Goal: Transaction & Acquisition: Purchase product/service

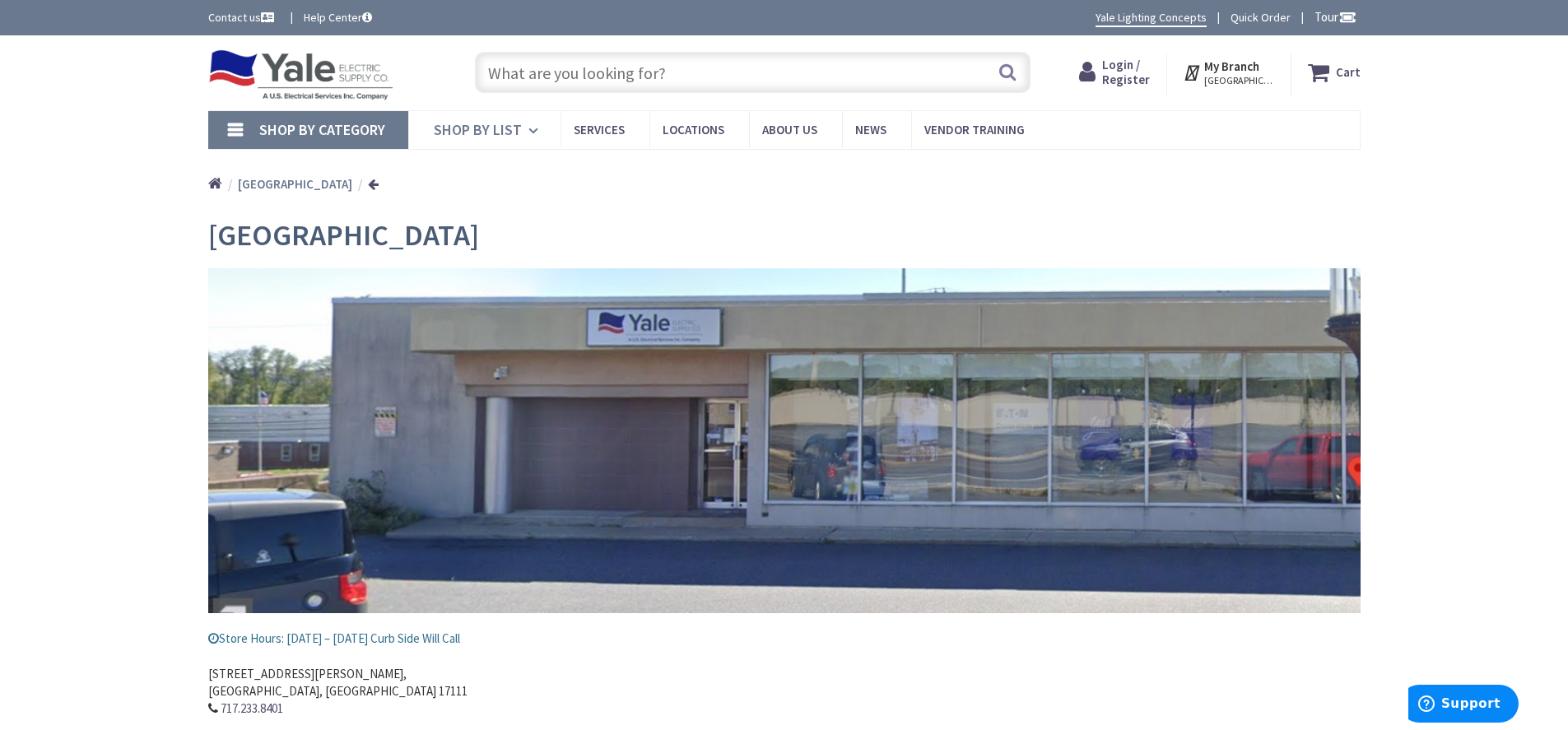
click at [533, 129] on icon at bounding box center [536, 130] width 16 height 36
click at [311, 129] on span "Shop By Category" at bounding box center [322, 129] width 126 height 19
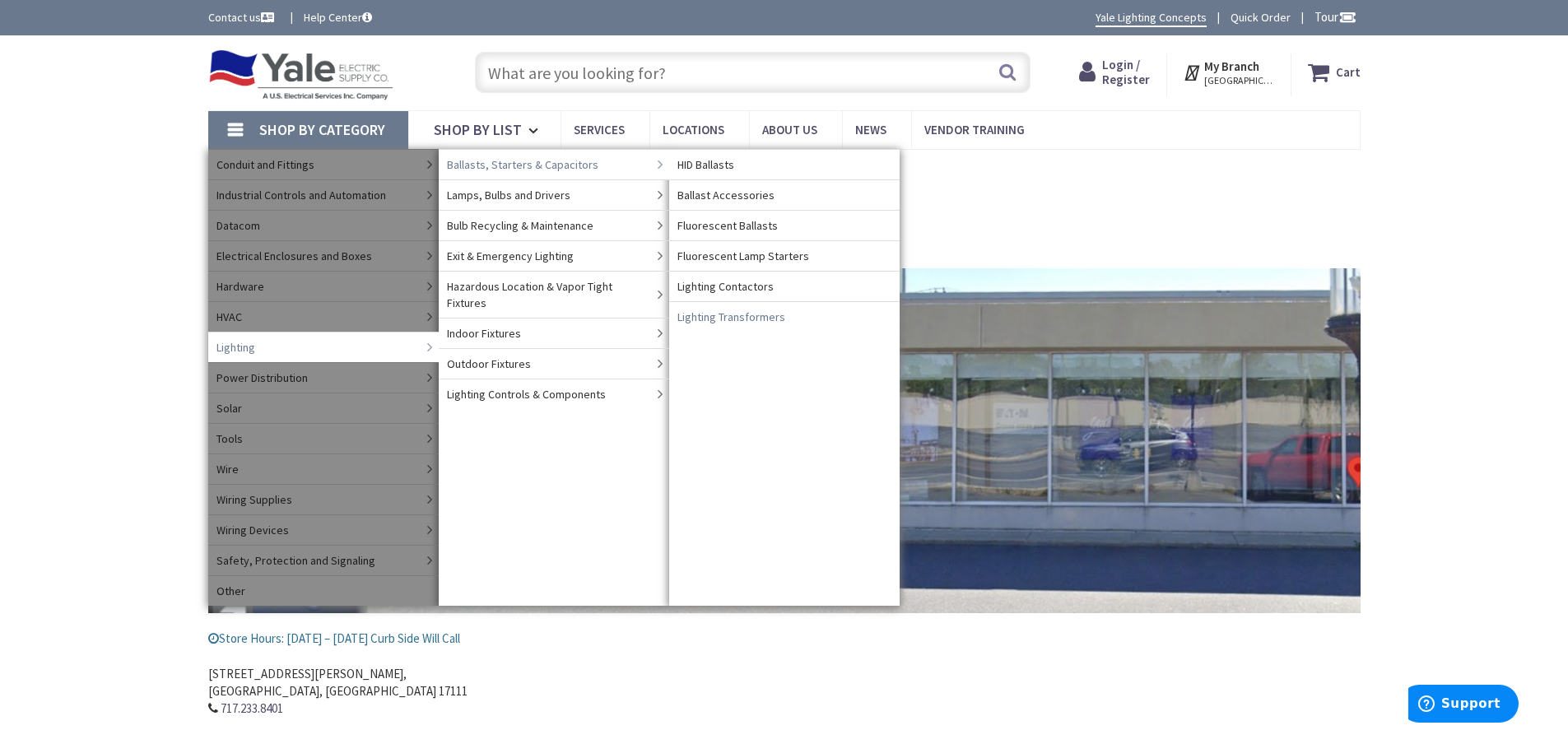
click at [532, 164] on span "Ballasts, Starters & Capacitors" at bounding box center [522, 165] width 152 height 17
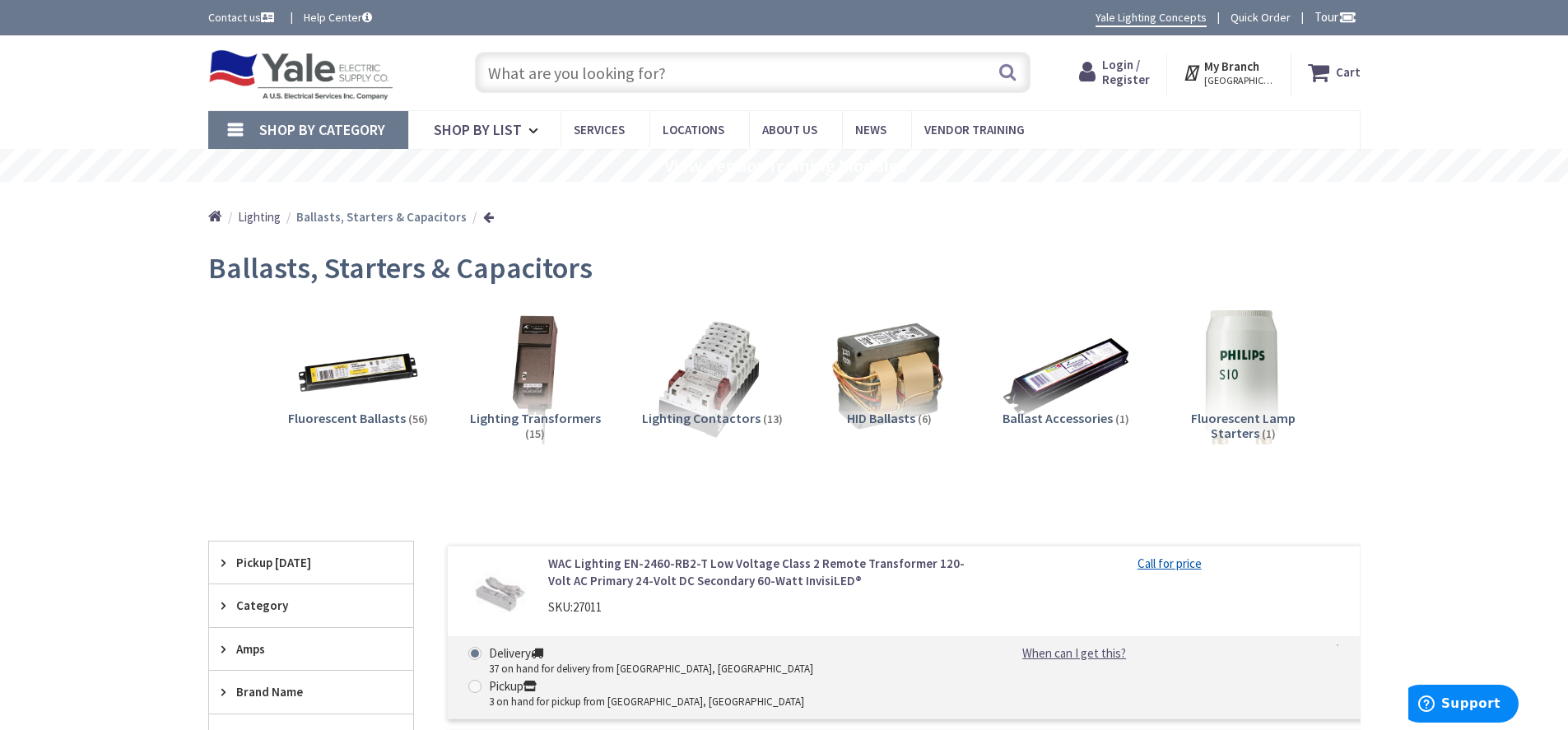
click at [611, 76] on input "text" at bounding box center [753, 73] width 556 height 41
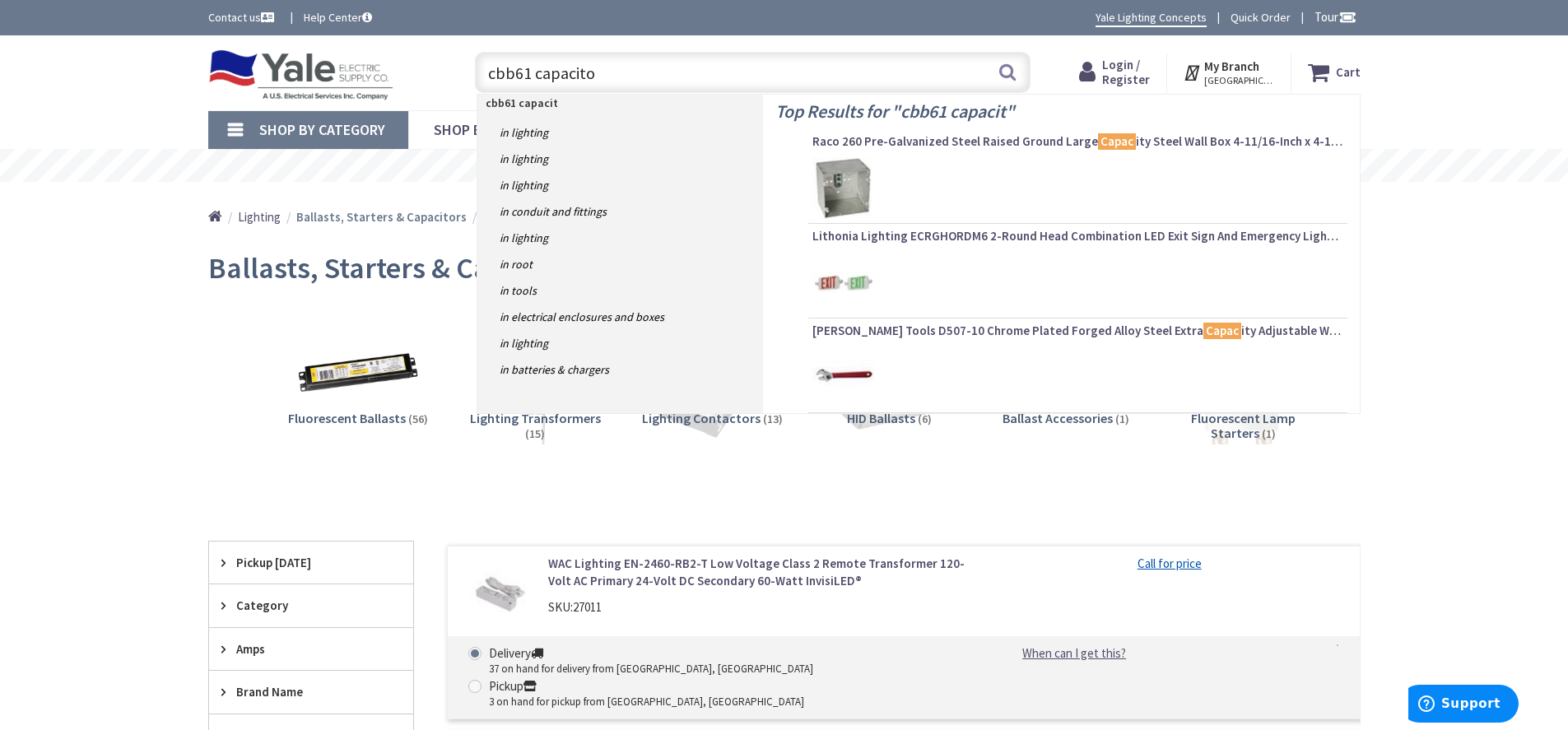
type input "cbb61 capacitor"
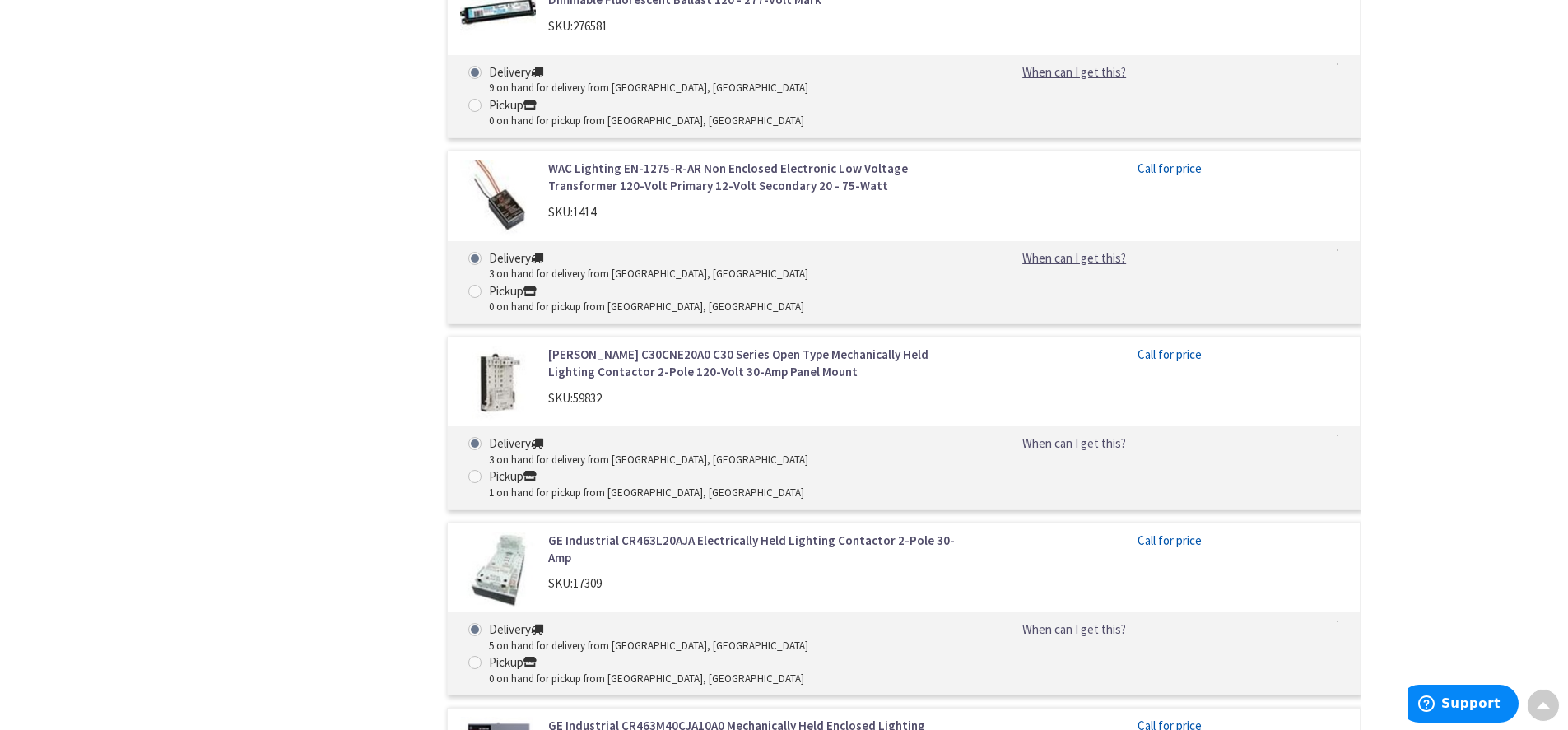
scroll to position [2552, 0]
